Goal: Task Accomplishment & Management: Manage account settings

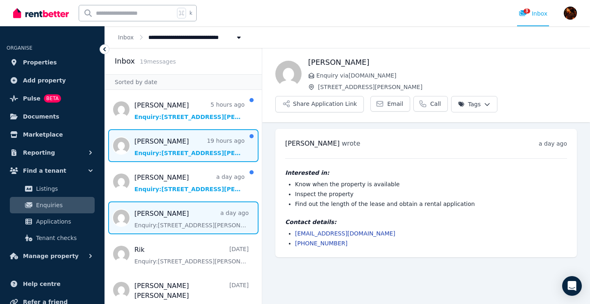
click at [188, 141] on span "Message list" at bounding box center [183, 145] width 157 height 33
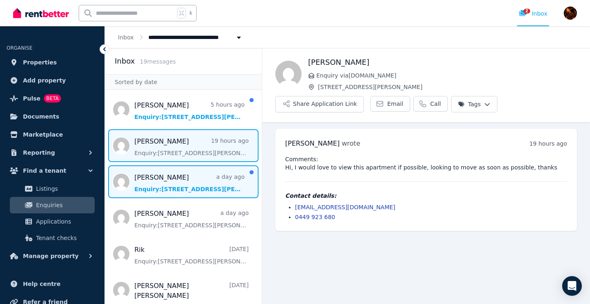
click at [180, 169] on span "Message list" at bounding box center [183, 181] width 157 height 33
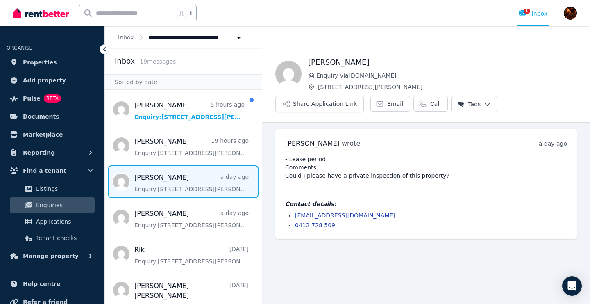
click at [319, 208] on div "Contact details: [EMAIL_ADDRESS][DOMAIN_NAME] 0412 728 509" at bounding box center [426, 215] width 282 height 30
copy link "[EMAIL_ADDRESS][DOMAIN_NAME]"
click at [348, 106] on button "Share Application Link" at bounding box center [319, 104] width 89 height 16
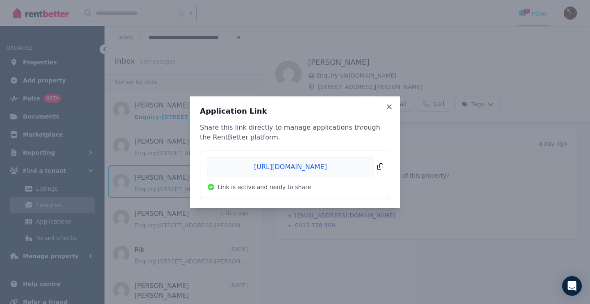
click at [379, 163] on span "Copied!" at bounding box center [295, 166] width 176 height 19
click at [388, 107] on icon at bounding box center [389, 106] width 8 height 7
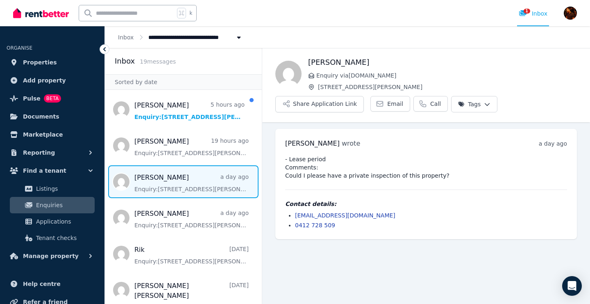
click at [324, 63] on h1 "[PERSON_NAME]" at bounding box center [442, 62] width 269 height 11
copy h1 "[PERSON_NAME]"
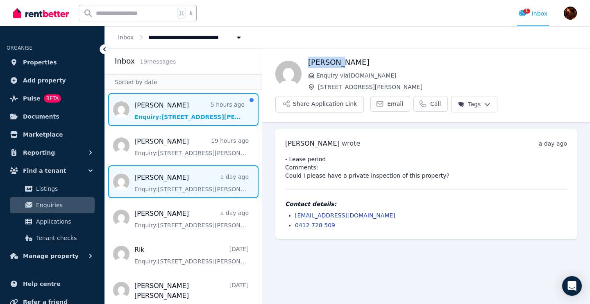
click at [182, 116] on span "Message list" at bounding box center [183, 109] width 157 height 33
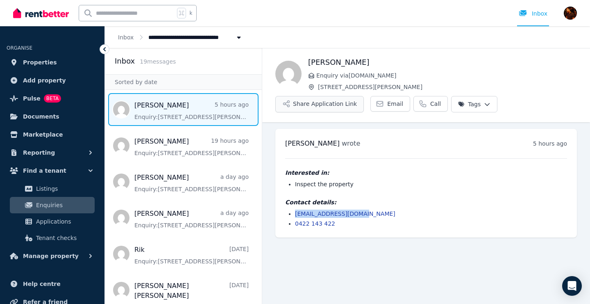
click at [330, 102] on button "Share Application Link" at bounding box center [319, 104] width 89 height 16
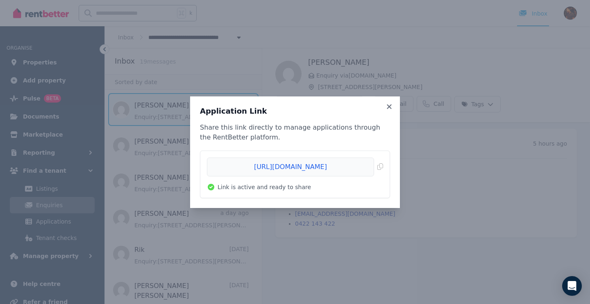
click at [384, 168] on li "[URL][DOMAIN_NAME] Copied! Link is active and ready to share" at bounding box center [294, 174] width 189 height 47
click at [381, 167] on span "Copied!" at bounding box center [295, 166] width 176 height 19
click at [393, 103] on icon at bounding box center [389, 106] width 8 height 7
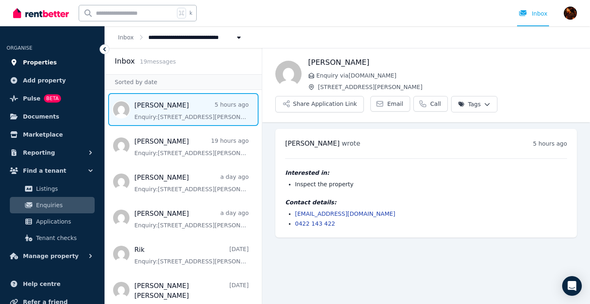
click at [39, 65] on span "Properties" at bounding box center [40, 62] width 34 height 10
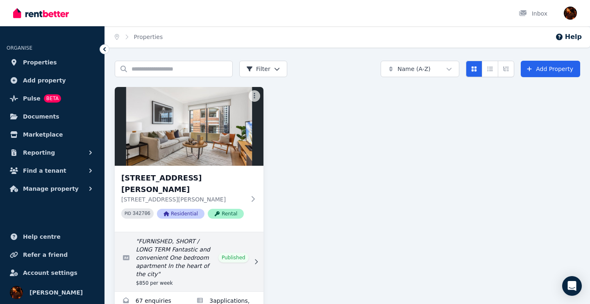
scroll to position [30, 0]
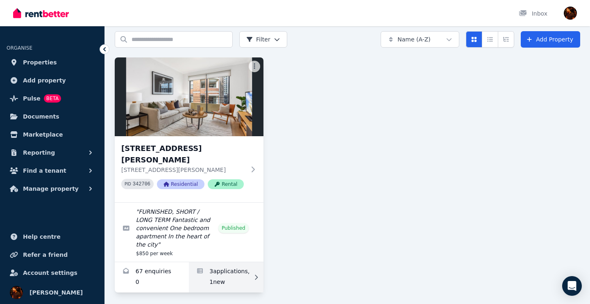
click at [251, 275] on link "Applications for 7/37-51 Foster Street, Surry Hills" at bounding box center [226, 277] width 74 height 30
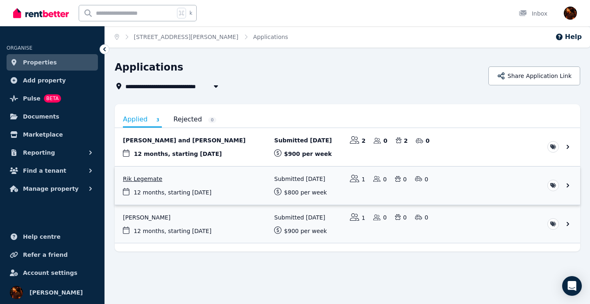
click at [567, 186] on link "View application: Rik Legemate" at bounding box center [347, 185] width 465 height 38
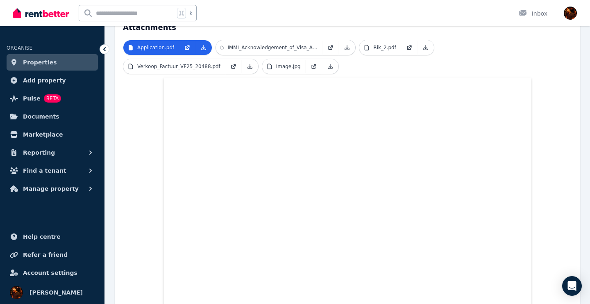
scroll to position [188, 0]
click at [384, 44] on p "Rik_2.pdf" at bounding box center [384, 47] width 23 height 7
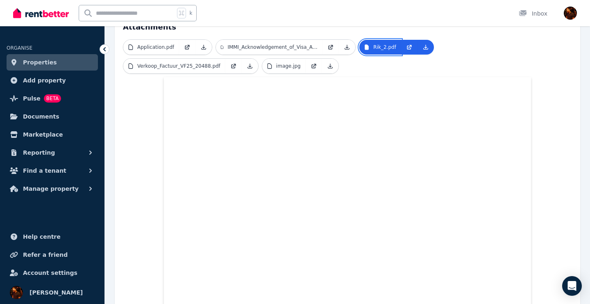
scroll to position [211, 0]
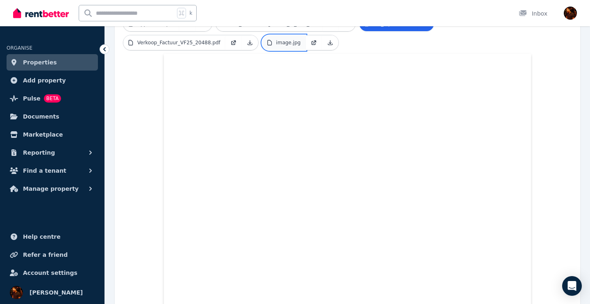
click at [287, 40] on link "image.jpg" at bounding box center [283, 42] width 43 height 15
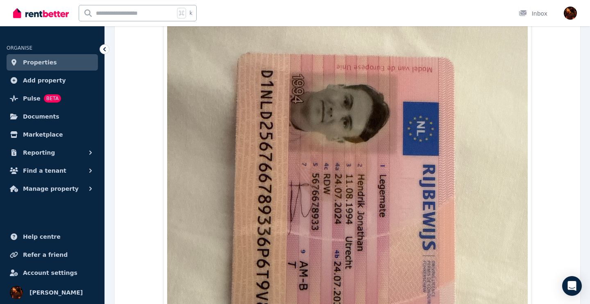
scroll to position [265, 0]
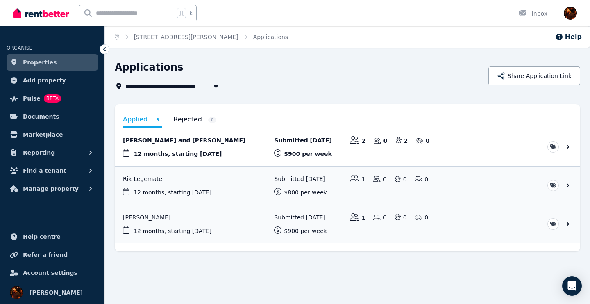
click at [39, 62] on span "Properties" at bounding box center [40, 62] width 34 height 10
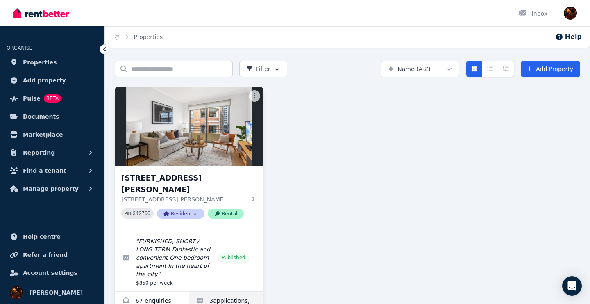
click at [233, 291] on link "Applications for 7/37-51 Foster Street, Surry Hills" at bounding box center [226, 306] width 74 height 30
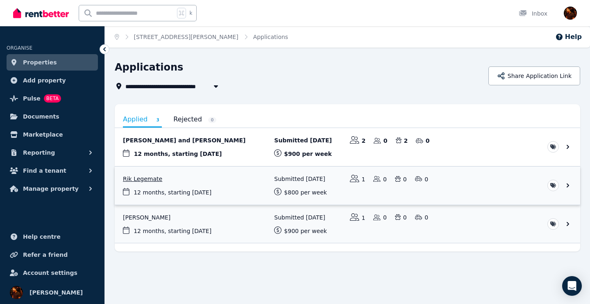
click at [245, 195] on link "View application: Rik Legemate" at bounding box center [347, 185] width 465 height 38
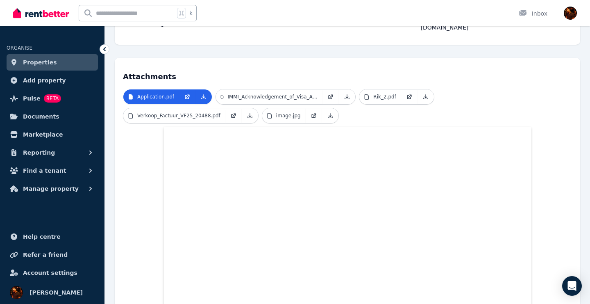
scroll to position [138, 0]
click at [474, 95] on ul "Application.pdf IMMI_Acknowledgement_of_Visa_Application_Received.pdf Rik_2.pdf…" at bounding box center [347, 108] width 449 height 38
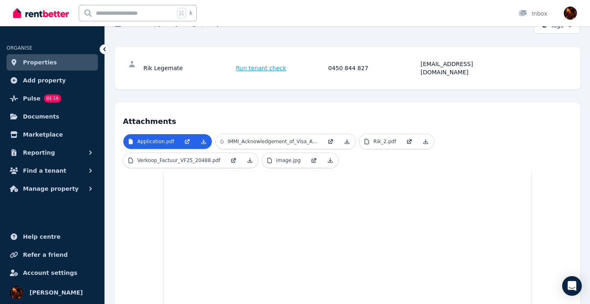
scroll to position [92, 0]
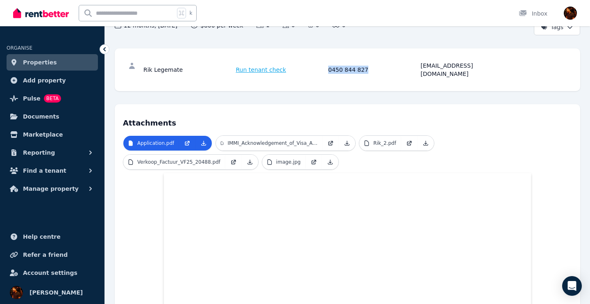
drag, startPoint x: 322, startPoint y: 66, endPoint x: 368, endPoint y: 66, distance: 45.9
click at [368, 66] on div "Rik Legemate Run tenant check 0450 844 827 [EMAIL_ADDRESS][DOMAIN_NAME]" at bounding box center [326, 69] width 367 height 16
copy div "0450 844 827"
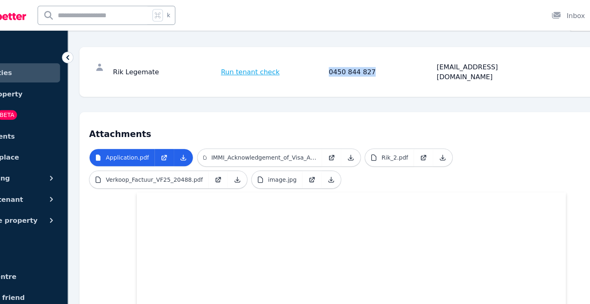
scroll to position [100, 0]
copy div "0450 844 827"
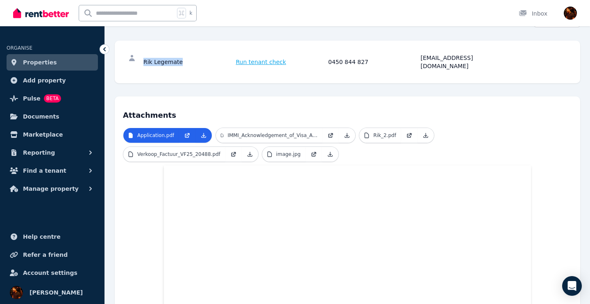
drag, startPoint x: 180, startPoint y: 58, endPoint x: 144, endPoint y: 57, distance: 36.5
click at [144, 57] on div "Rik Legemate" at bounding box center [188, 62] width 90 height 16
copy div "Rik Legemate"
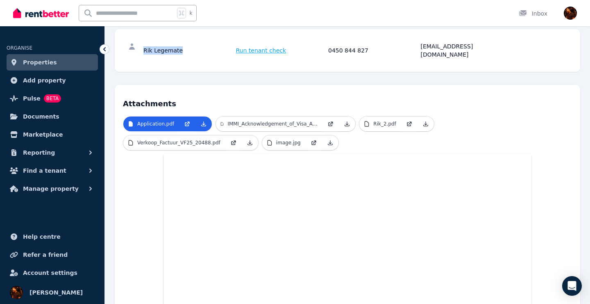
scroll to position [121, 0]
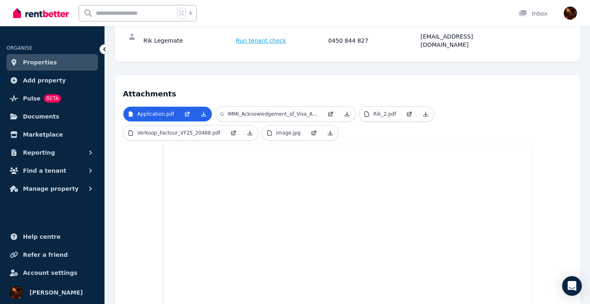
click at [525, 84] on h4 "Attachments" at bounding box center [347, 91] width 449 height 16
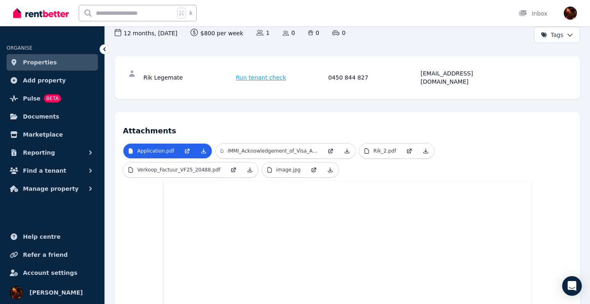
click at [175, 71] on div "Rik Legemate" at bounding box center [188, 77] width 90 height 16
copy div "Legemate"
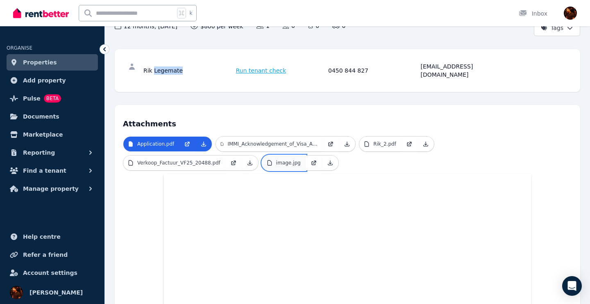
click at [283, 159] on link "image.jpg" at bounding box center [283, 162] width 43 height 15
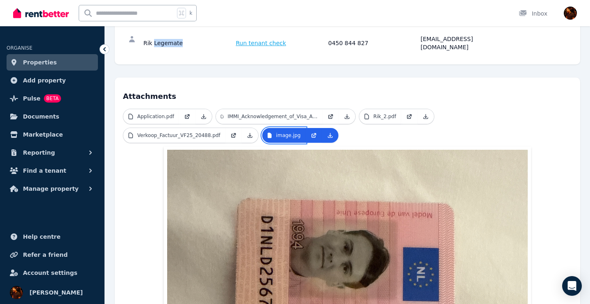
scroll to position [0, 0]
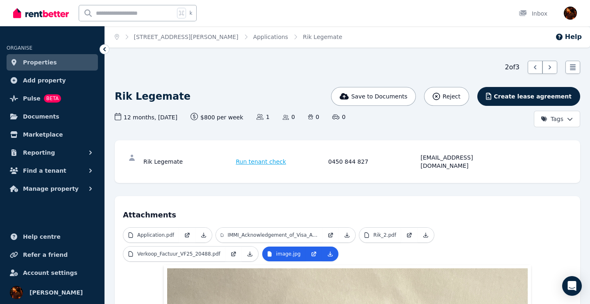
click at [181, 255] on ul "Application.pdf IMMI_Acknowledgement_of_Visa_Application_Received.pdf Rik_2.pdf…" at bounding box center [347, 246] width 449 height 38
click at [183, 250] on p "Verkoop_Factuur_VF25_20488.pdf" at bounding box center [178, 253] width 83 height 7
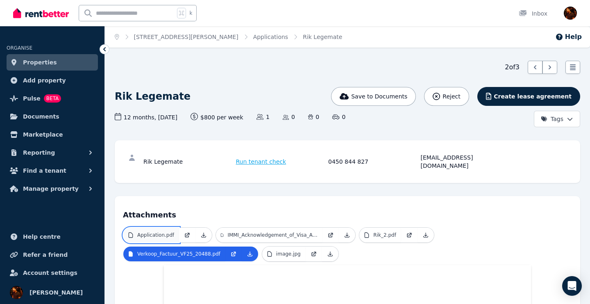
click at [169, 232] on p "Application.pdf" at bounding box center [155, 235] width 37 height 7
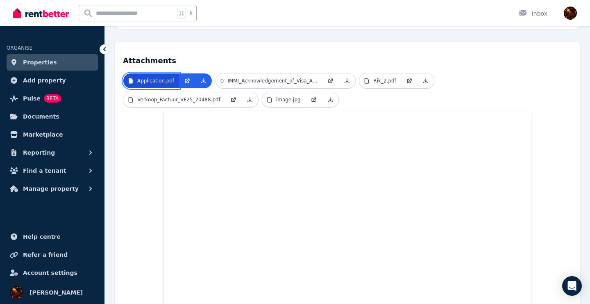
scroll to position [155, 0]
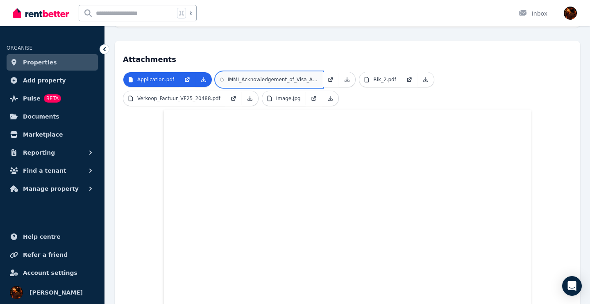
click at [266, 72] on link "IMMI_Acknowledgement_of_Visa_Application_Received.pdf" at bounding box center [269, 79] width 107 height 15
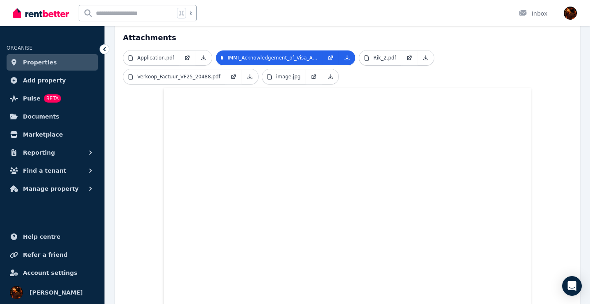
scroll to position [175, 0]
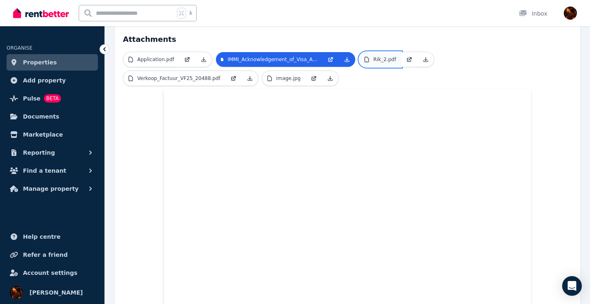
click at [374, 55] on link "Rik_2.pdf" at bounding box center [380, 59] width 42 height 15
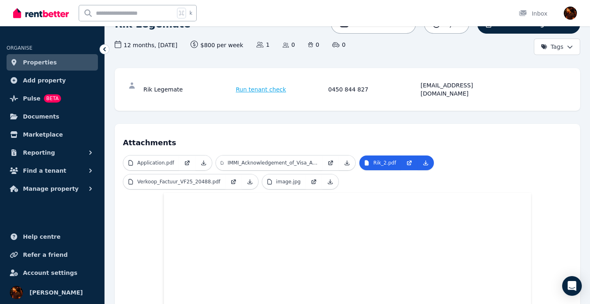
scroll to position [100, 0]
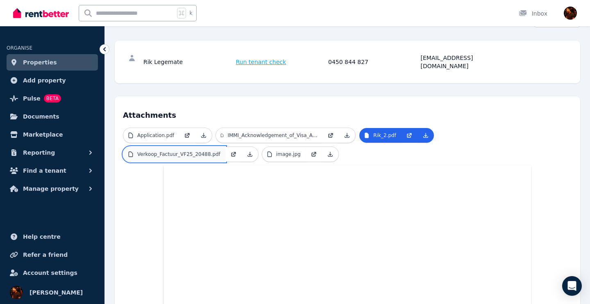
click at [174, 150] on link "Verkoop_Factuur_VF25_20488.pdf" at bounding box center [174, 154] width 102 height 15
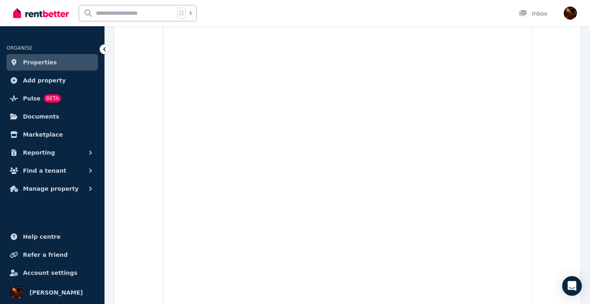
scroll to position [254, 0]
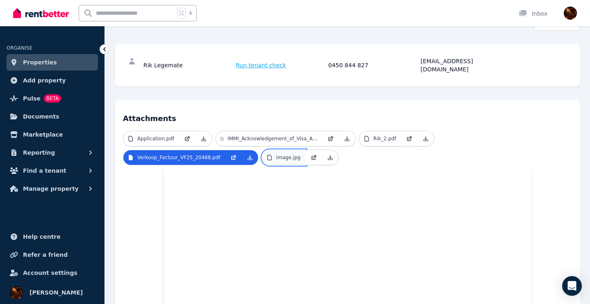
click at [293, 150] on link "image.jpg" at bounding box center [283, 157] width 43 height 15
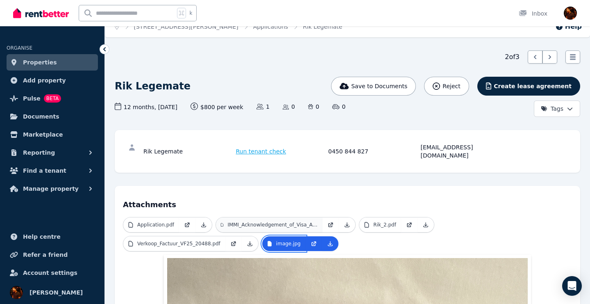
scroll to position [0, 0]
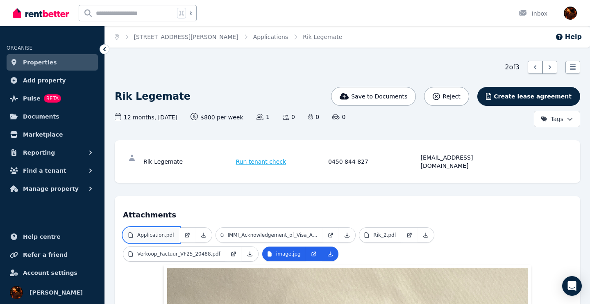
click at [173, 227] on link "Application.pdf" at bounding box center [151, 234] width 56 height 15
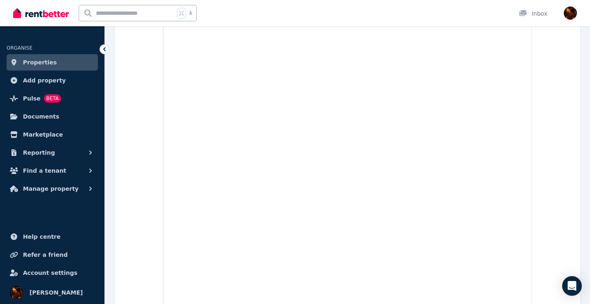
scroll to position [256, 0]
click at [58, 68] on link "Properties" at bounding box center [52, 62] width 91 height 16
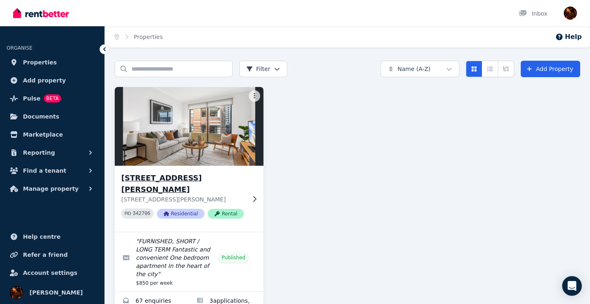
scroll to position [30, 0]
